Goal: Task Accomplishment & Management: Manage account settings

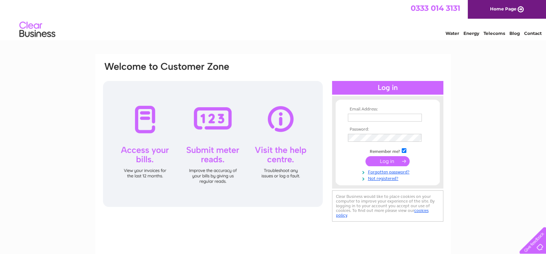
click at [364, 117] on input "text" at bounding box center [385, 118] width 74 height 8
type input "amanda@riddleandcoghill.co.uk"
click at [366, 156] on input "submit" at bounding box center [388, 161] width 44 height 10
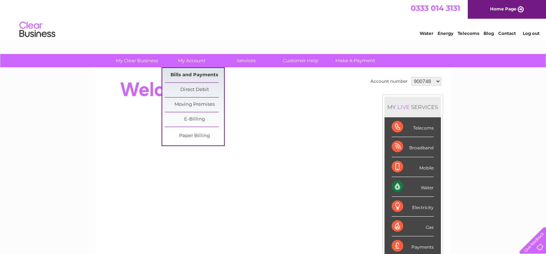
click at [191, 71] on link "Bills and Payments" at bounding box center [194, 75] width 59 height 14
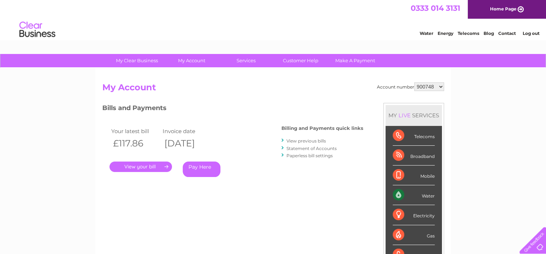
click at [126, 166] on link "." at bounding box center [141, 166] width 63 height 10
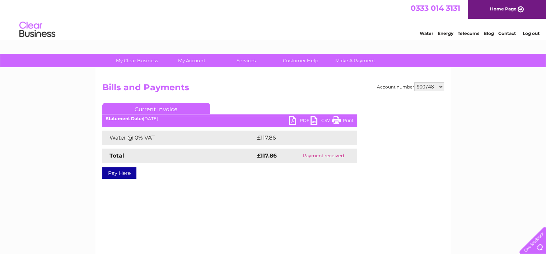
click at [297, 121] on link "PDF" at bounding box center [300, 121] width 22 height 10
click at [518, 106] on div "My Clear Business Login Details My Details My Preferences Link Account My Accou…" at bounding box center [273, 223] width 546 height 338
click at [438, 85] on select "900748 1115172 1117068" at bounding box center [430, 86] width 30 height 9
select select "1117068"
click at [415, 82] on select "900748 1115172 1117068" at bounding box center [430, 86] width 30 height 9
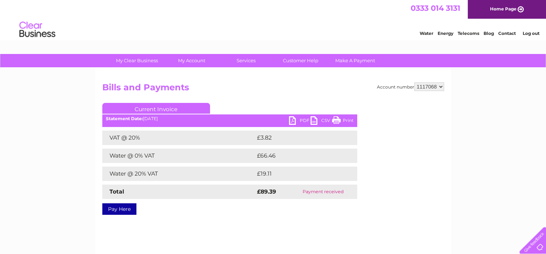
click at [534, 36] on link "Log out" at bounding box center [531, 33] width 17 height 5
